Goal: Information Seeking & Learning: Learn about a topic

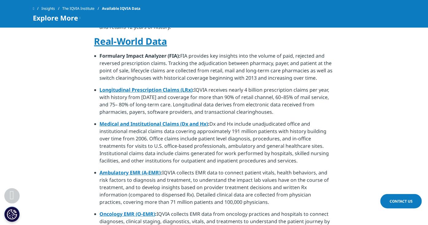
scroll to position [399, 0]
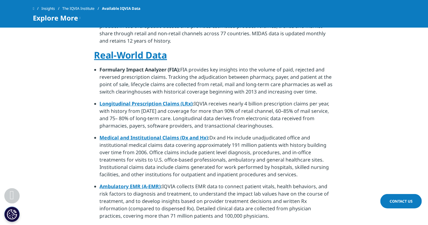
click at [148, 100] on link "Longitudinal Prescription Claims (LRx)" at bounding box center [146, 103] width 93 height 7
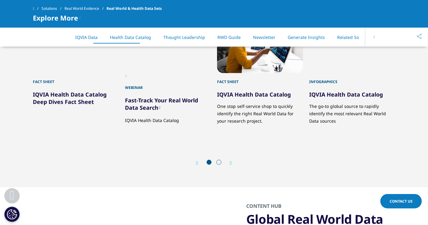
scroll to position [676, 0]
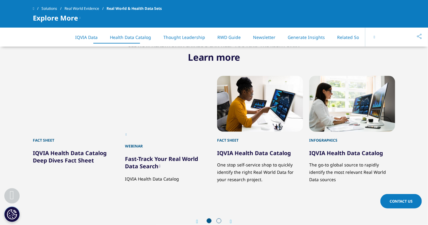
click at [246, 156] on link "IQVIA Health Data Catalog" at bounding box center [254, 153] width 74 height 7
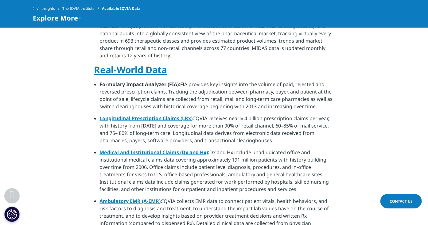
scroll to position [381, 0]
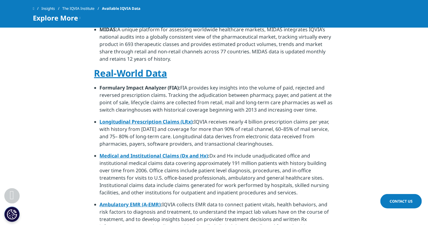
click at [144, 119] on link "Longitudinal Prescription Claims (LRx)" at bounding box center [146, 122] width 93 height 7
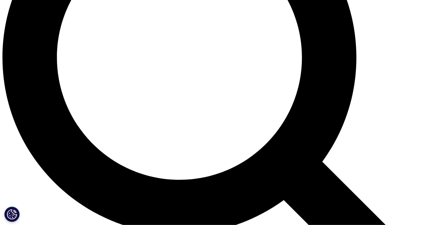
scroll to position [522, 0]
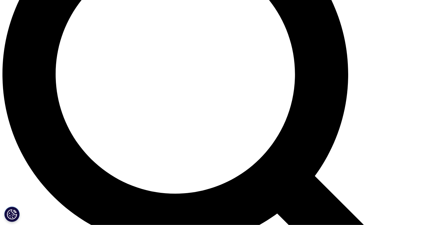
scroll to position [31, 0]
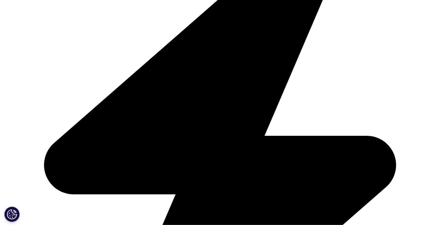
scroll to position [1689, 0]
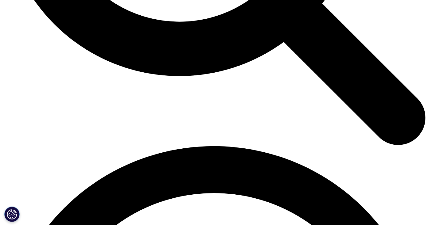
scroll to position [768, 0]
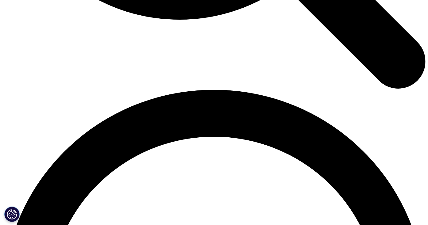
scroll to position [1689, 0]
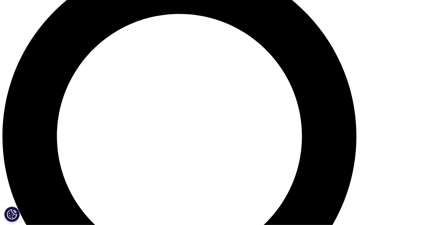
scroll to position [476, 0]
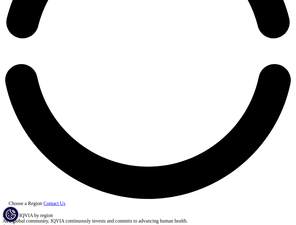
scroll to position [765, 0]
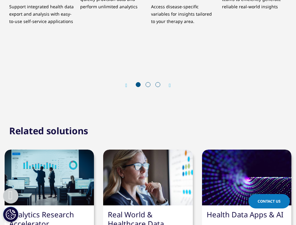
scroll to position [1106, 0]
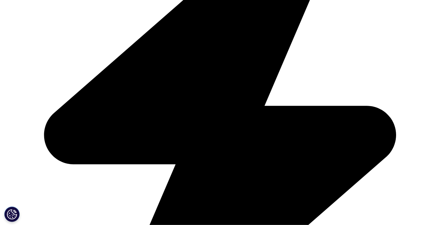
scroll to position [369, 0]
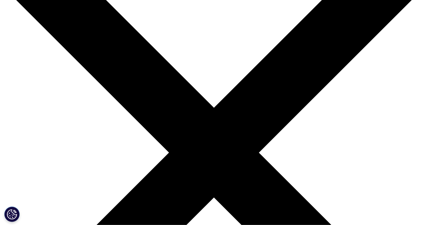
scroll to position [215, 0]
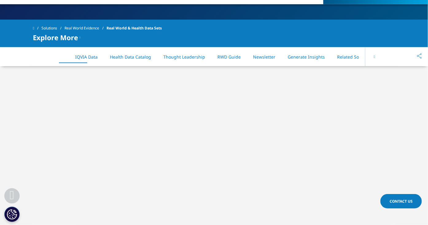
click at [384, 56] on button at bounding box center [374, 56] width 18 height 19
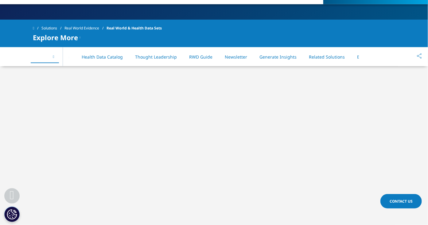
scroll to position [0, 28]
click at [388, 56] on div "On This Page IQVIA Data Health Data Catalog Thought Leadership RWD Guide Newsle…" at bounding box center [214, 56] width 362 height 19
click at [92, 57] on link "Health Data Catalog" at bounding box center [102, 57] width 41 height 6
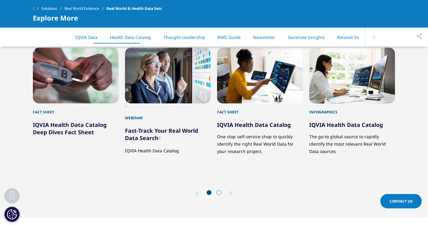
scroll to position [710, 0]
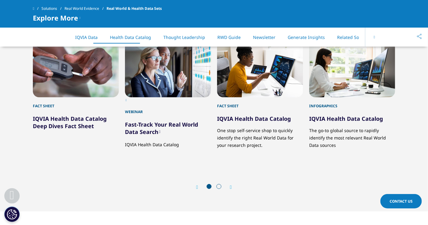
click at [216, 187] on div at bounding box center [214, 187] width 20 height 6
click at [220, 185] on span at bounding box center [219, 186] width 5 height 5
click at [231, 185] on icon "Next slide" at bounding box center [231, 187] width 2 height 5
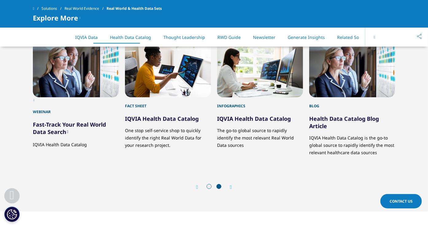
click at [41, 134] on link "Fast-Track Your Real World Data Search" at bounding box center [69, 128] width 73 height 15
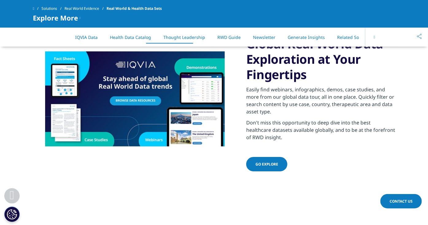
scroll to position [894, 0]
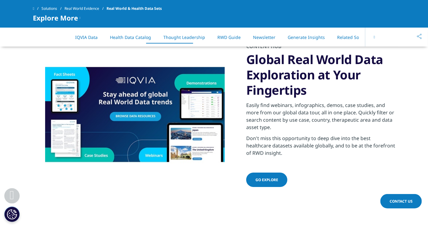
click at [265, 183] on link "Go explore" at bounding box center [266, 180] width 41 height 14
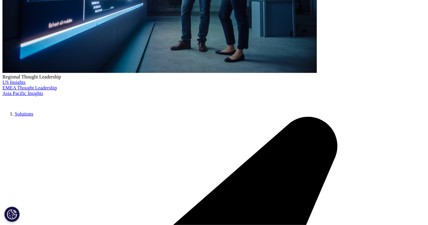
scroll to position [246, 0]
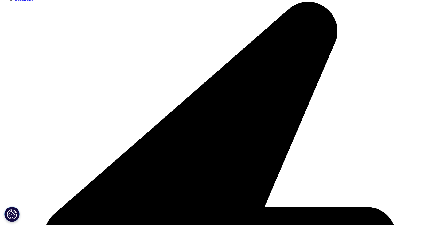
scroll to position [215, 0]
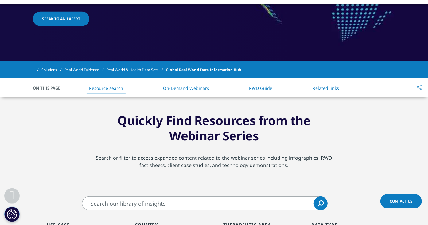
click at [188, 201] on input "Search" at bounding box center [205, 204] width 246 height 14
type input "plan model"
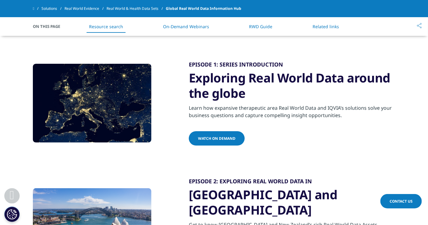
scroll to position [522, 0]
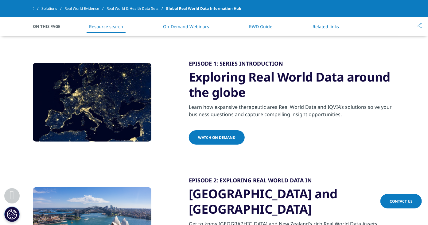
scroll to position [215, 0]
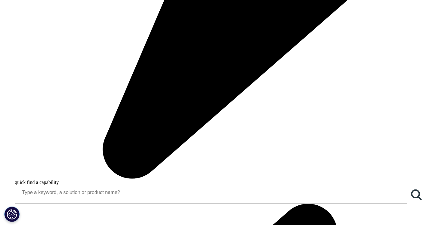
scroll to position [491, 0]
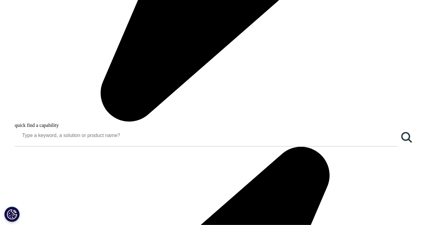
scroll to position [96, 0]
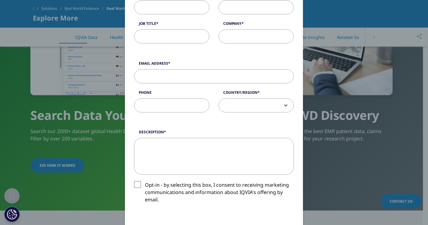
click at [66, 105] on div "Request a Demo Request a Demo First Name Last Name Job Title Company Email Addr…" at bounding box center [214, 142] width 362 height 476
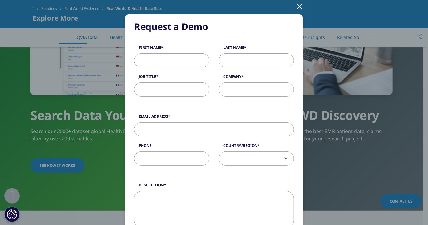
scroll to position [0, 0]
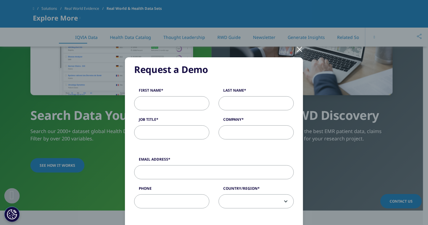
drag, startPoint x: 294, startPoint y: 52, endPoint x: 295, endPoint y: 48, distance: 4.2
click at [296, 49] on div at bounding box center [299, 49] width 7 height 17
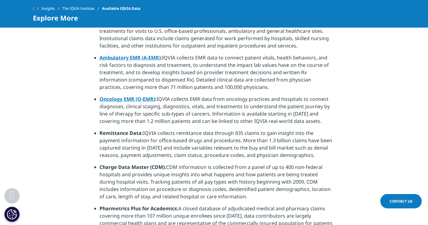
scroll to position [412, 0]
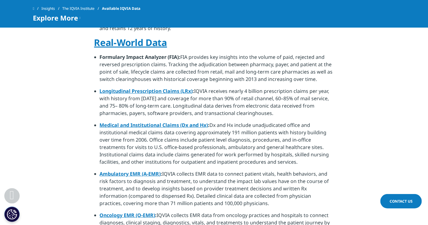
click at [123, 88] on link "Longitudinal Prescription Claims (LRx)" at bounding box center [146, 91] width 93 height 7
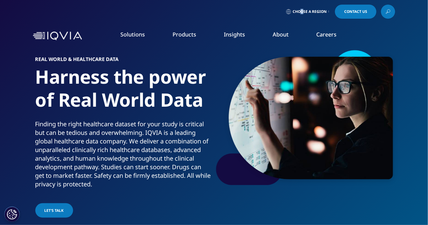
click at [302, 9] on link "Choose a Region" at bounding box center [307, 12] width 45 height 14
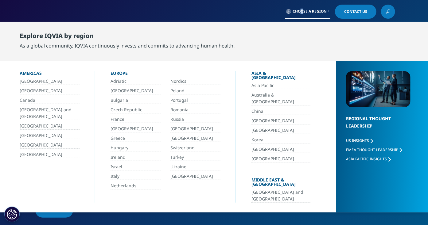
click at [31, 153] on link "[GEOGRAPHIC_DATA]" at bounding box center [50, 154] width 60 height 7
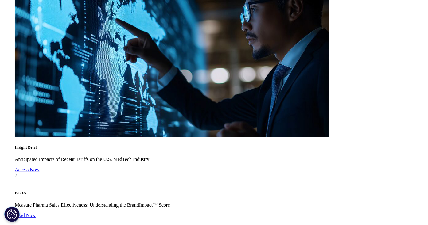
scroll to position [706, 0]
